Goal: Transaction & Acquisition: Purchase product/service

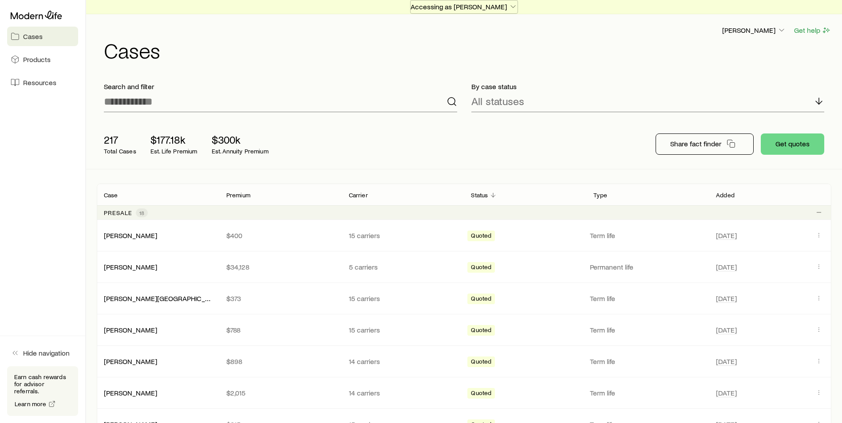
click at [496, 5] on p "Accessing as [PERSON_NAME]" at bounding box center [463, 6] width 107 height 9
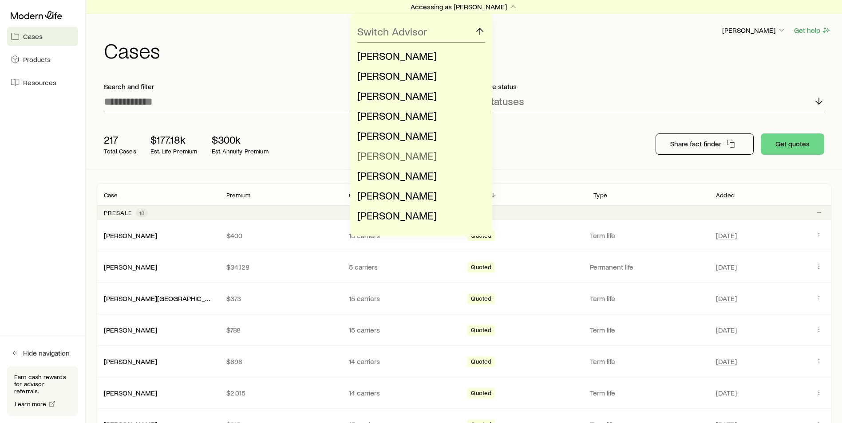
click at [373, 159] on span "[PERSON_NAME]" at bounding box center [396, 155] width 79 height 13
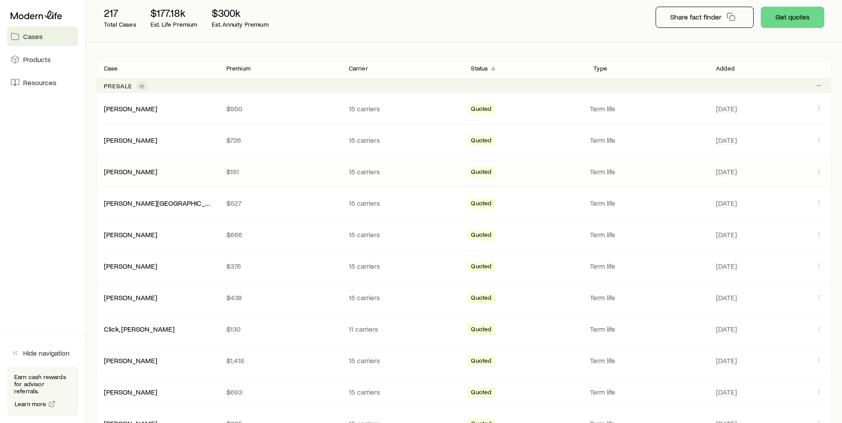
scroll to position [133, 0]
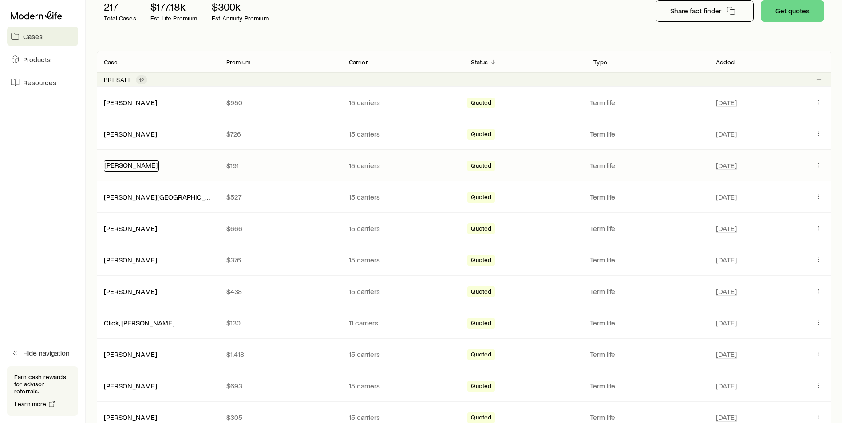
click at [134, 168] on link "[PERSON_NAME]" at bounding box center [130, 165] width 53 height 8
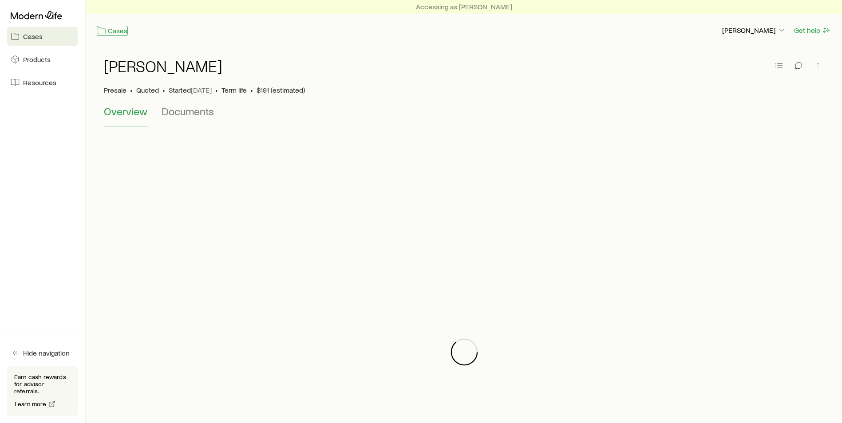
click at [122, 33] on link "Cases" at bounding box center [112, 31] width 31 height 10
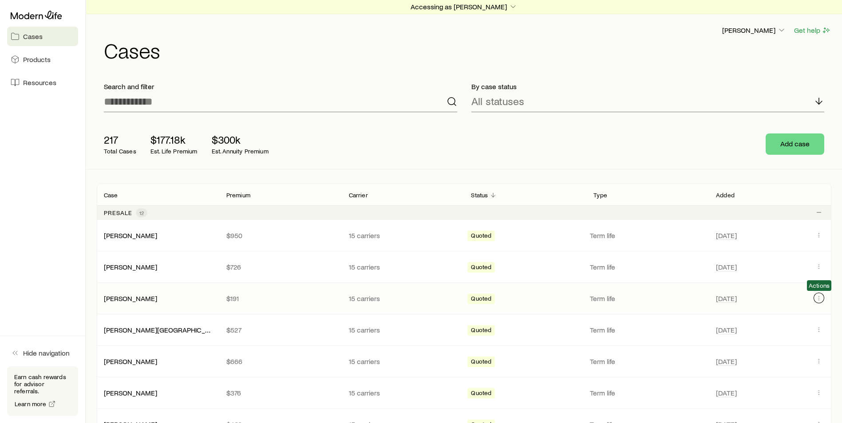
click at [817, 299] on icon "Client cases" at bounding box center [818, 298] width 7 height 7
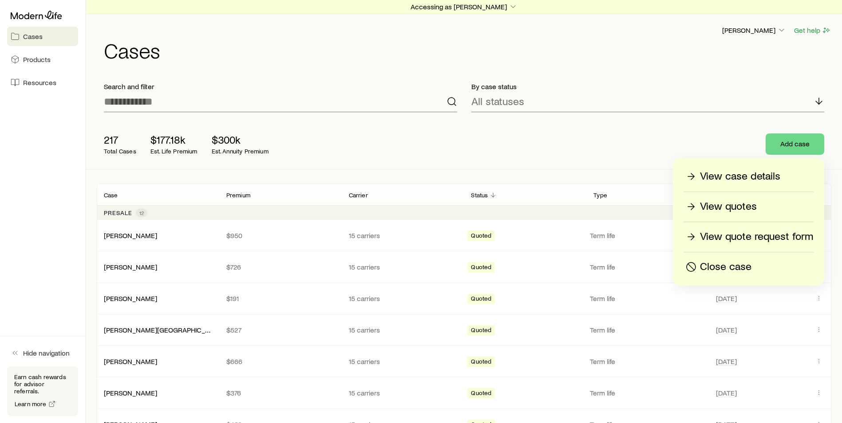
click at [737, 208] on p "View quotes" at bounding box center [728, 207] width 57 height 14
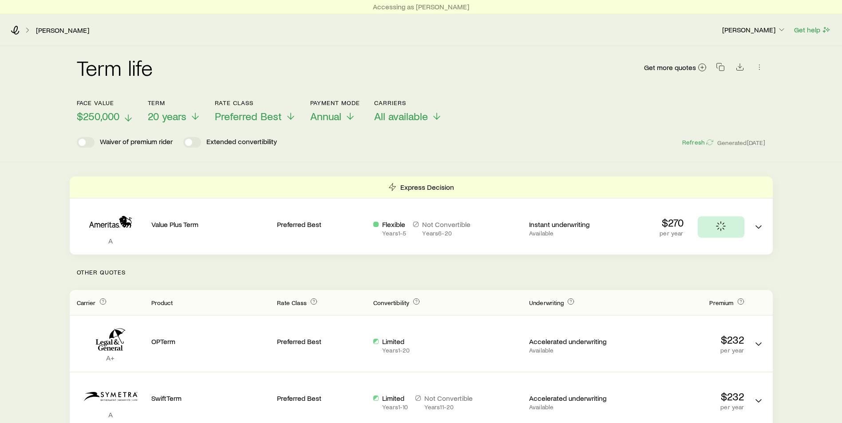
click at [126, 114] on icon at bounding box center [128, 118] width 11 height 11
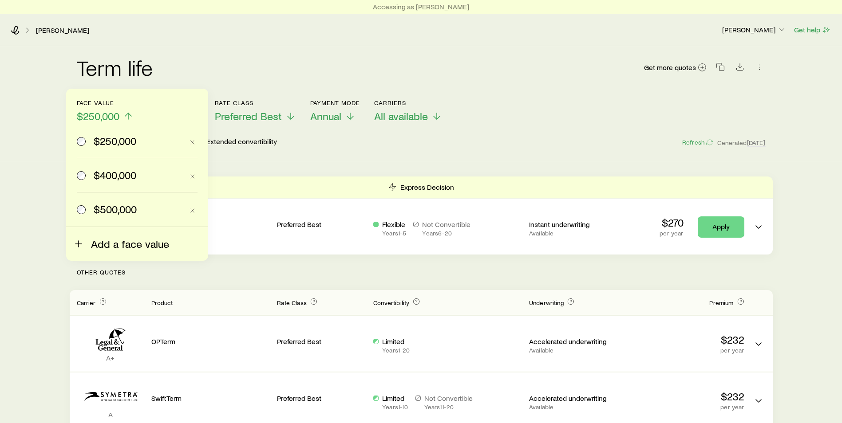
click at [119, 245] on span "Add a face value" at bounding box center [130, 244] width 78 height 12
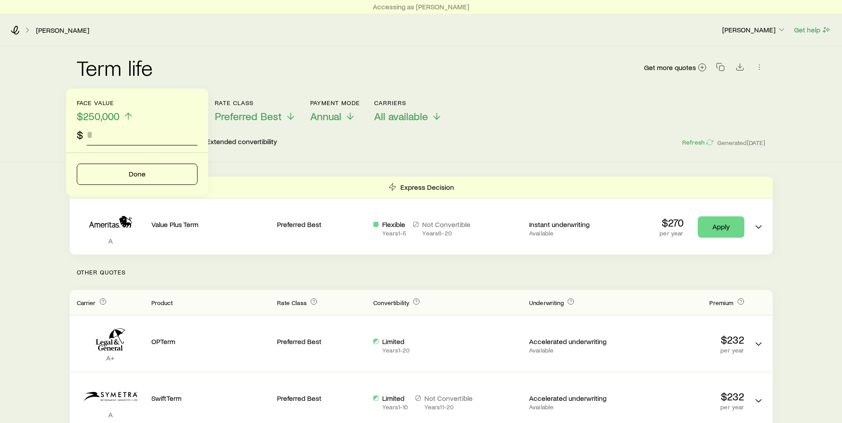
click at [109, 138] on input "faceAmount" at bounding box center [142, 134] width 111 height 21
type input "*******"
click at [143, 173] on button "Done" at bounding box center [137, 174] width 121 height 21
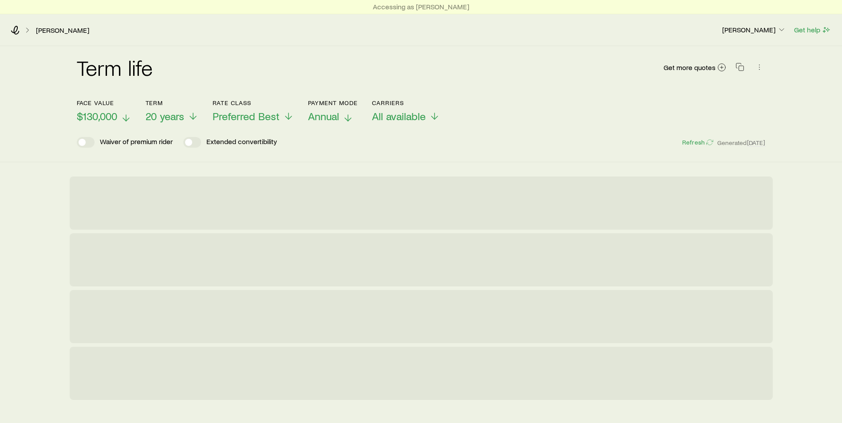
click at [319, 113] on span "Annual" at bounding box center [323, 116] width 31 height 12
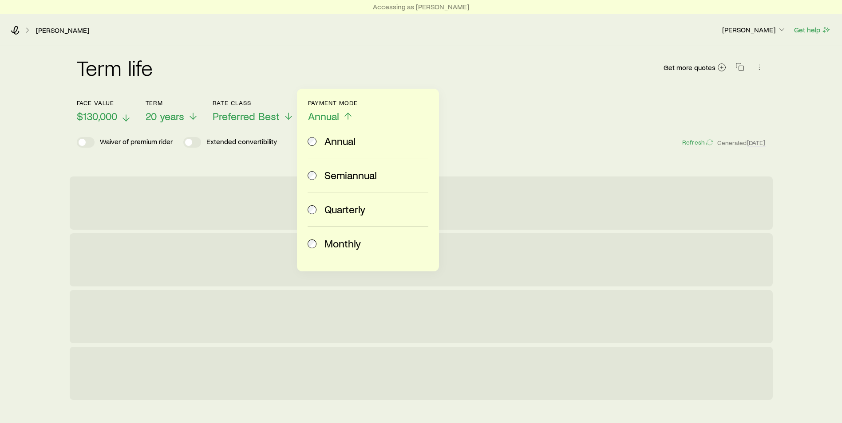
click at [340, 245] on span "Monthly" at bounding box center [342, 243] width 36 height 12
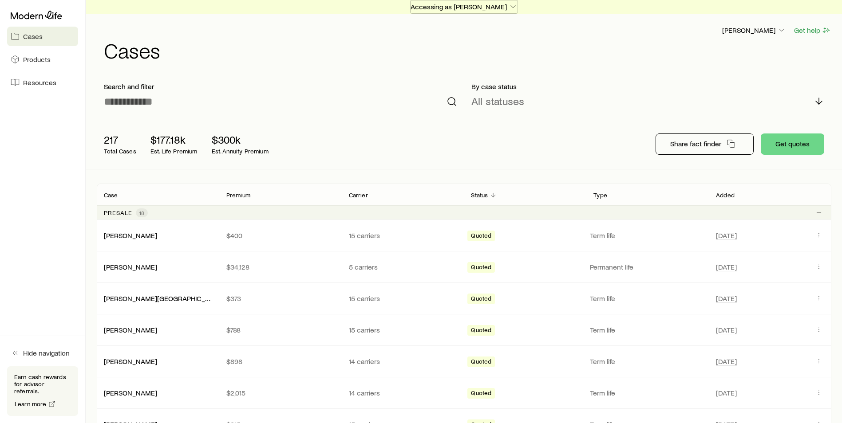
click at [497, 9] on p "Accessing as [PERSON_NAME]" at bounding box center [463, 6] width 107 height 9
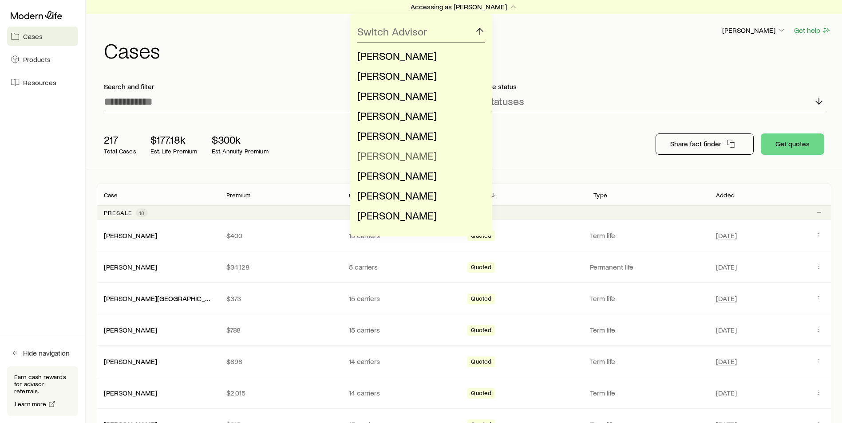
click at [410, 155] on span "[PERSON_NAME]" at bounding box center [396, 155] width 79 height 13
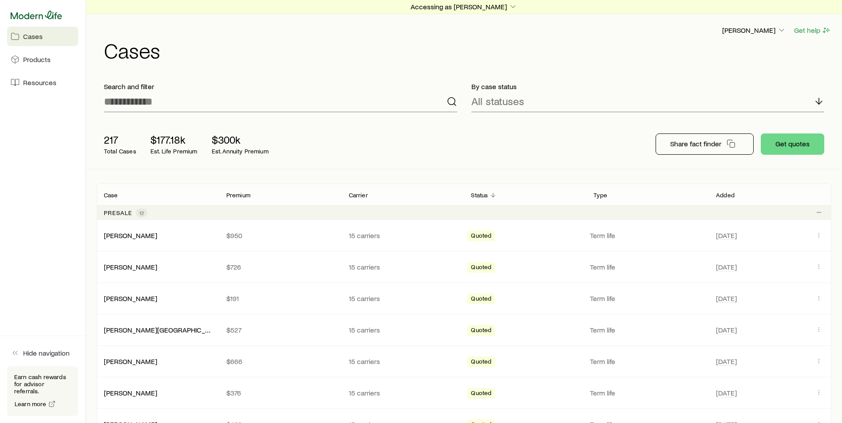
click at [56, 15] on icon at bounding box center [36, 15] width 51 height 8
click at [41, 65] on link "Products" at bounding box center [42, 60] width 71 height 20
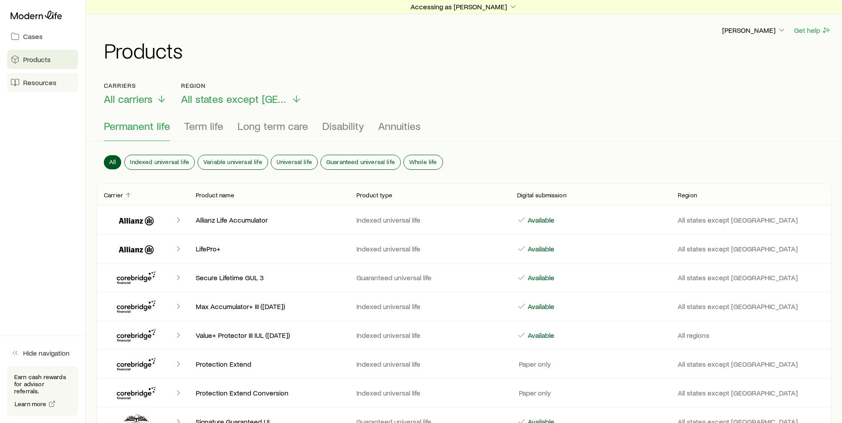
click at [42, 88] on link "Resources" at bounding box center [42, 83] width 71 height 20
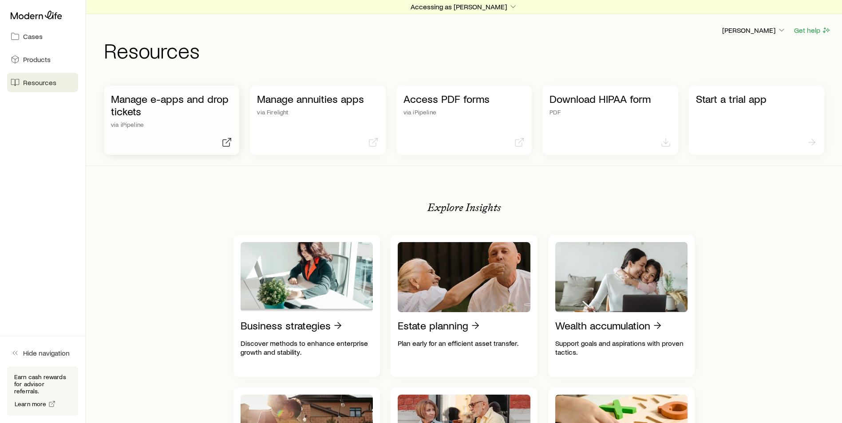
click at [153, 131] on div "Manage e-apps and drop tickets via iPipeline" at bounding box center [171, 120] width 135 height 69
click at [475, 9] on p "Accessing as [PERSON_NAME]" at bounding box center [463, 6] width 107 height 9
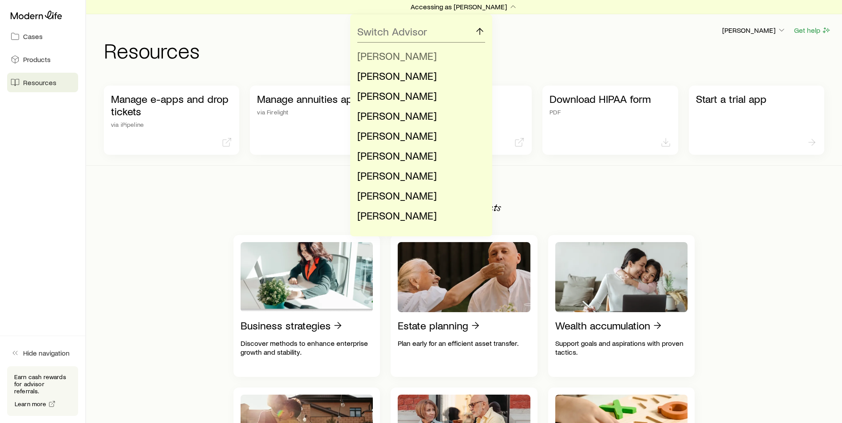
click at [403, 56] on span "[PERSON_NAME]" at bounding box center [396, 55] width 79 height 13
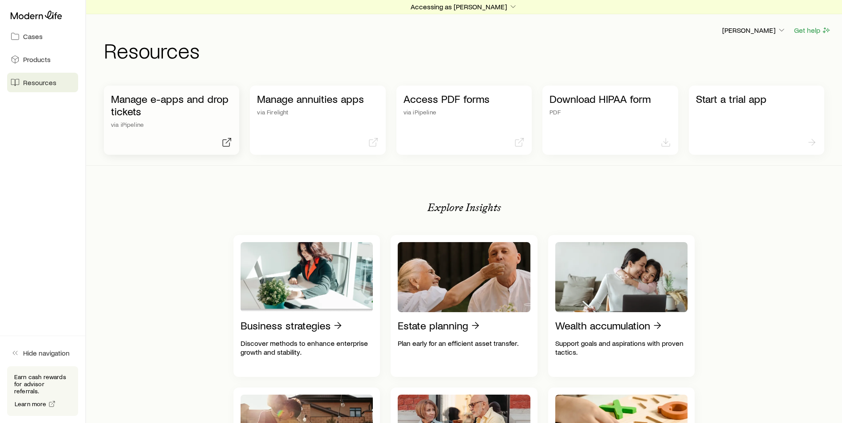
click at [174, 132] on div "Manage e-apps and drop tickets via iPipeline" at bounding box center [171, 120] width 135 height 69
